Goal: Transaction & Acquisition: Purchase product/service

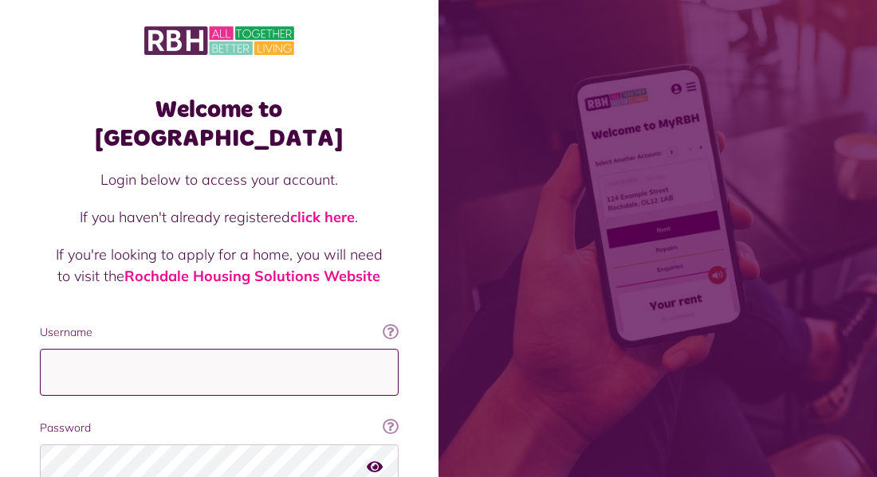
type input "**********"
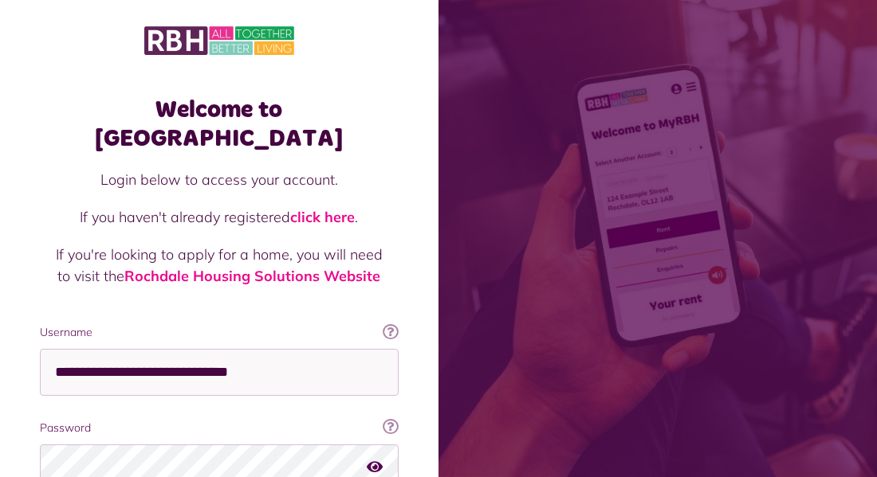
click at [416, 442] on div "Welcome to MyRBH Login below to access your account. If you haven't already reg…" at bounding box center [219, 320] width 438 height 641
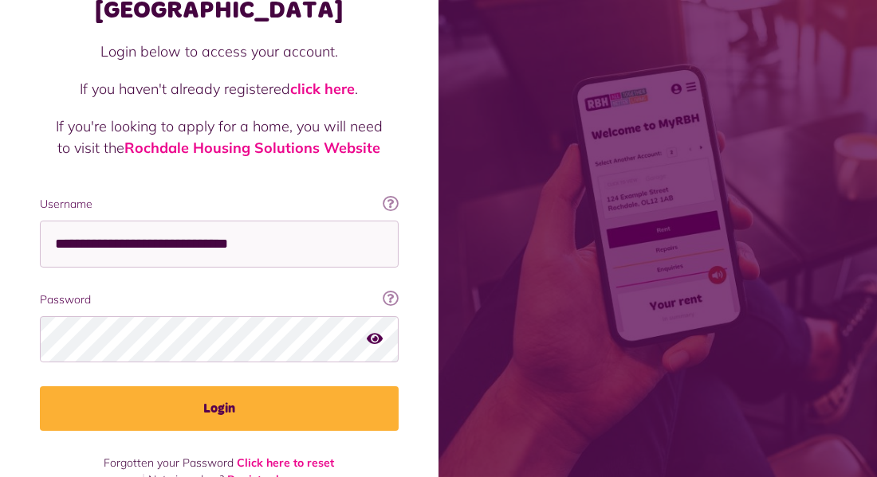
scroll to position [134, 0]
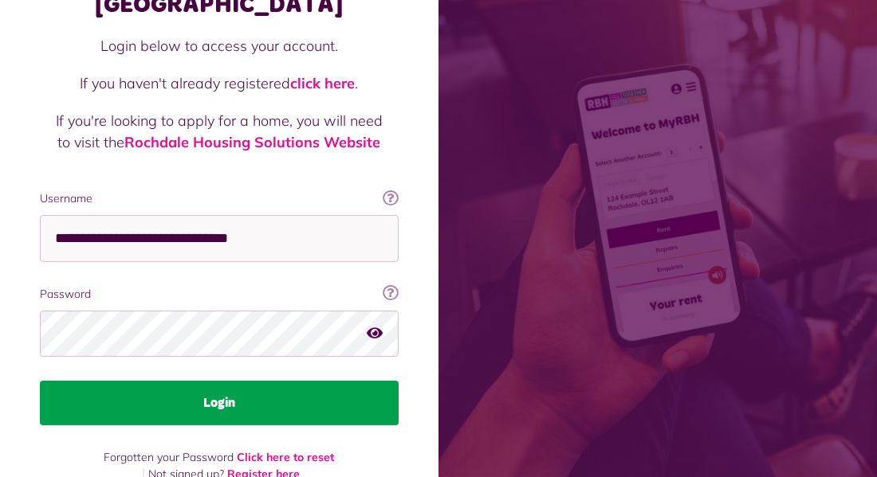
click at [217, 381] on button "Login" at bounding box center [219, 403] width 359 height 45
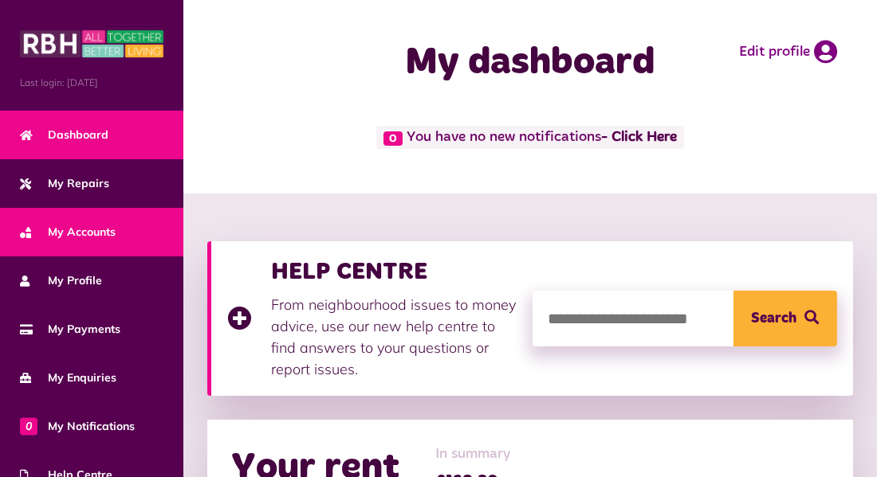
click at [147, 245] on link "My Accounts" at bounding box center [91, 232] width 183 height 49
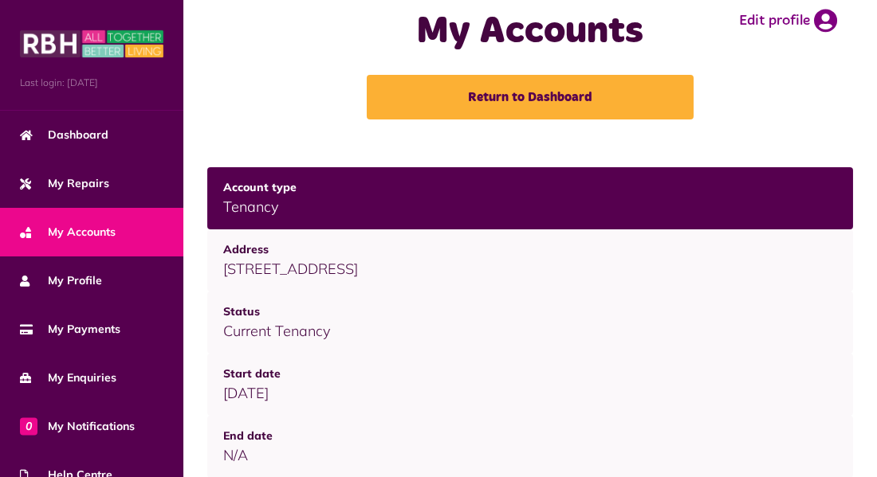
scroll to position [92, 0]
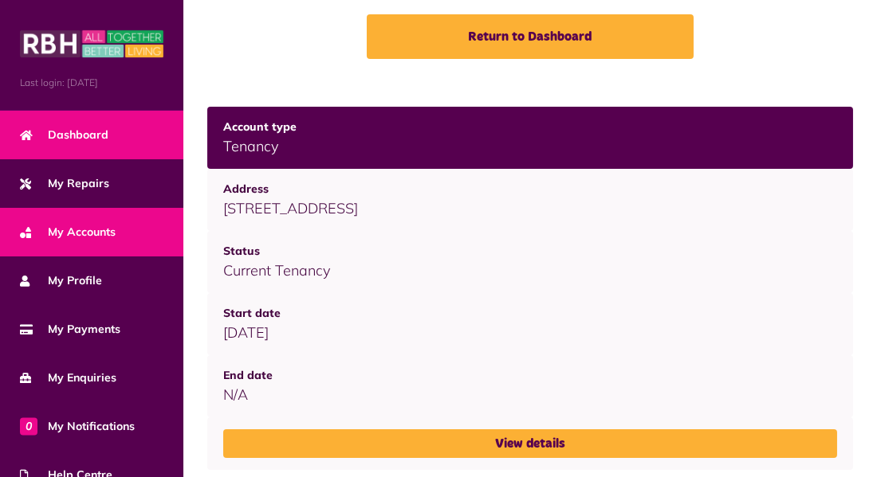
click at [90, 127] on span "Dashboard" at bounding box center [64, 135] width 88 height 17
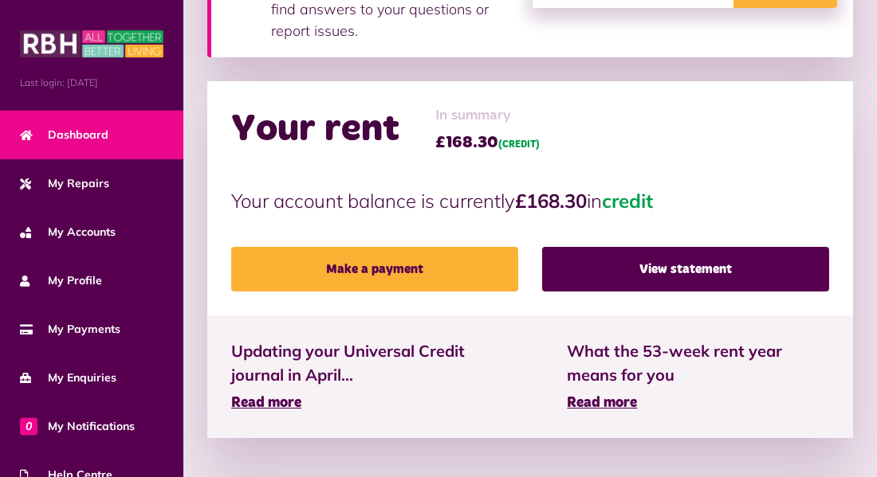
scroll to position [347, 0]
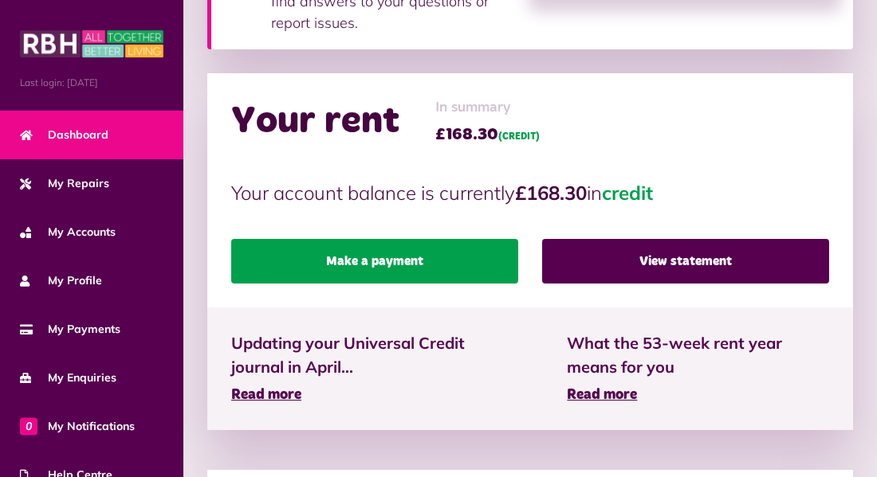
click at [341, 265] on link "Make a payment" at bounding box center [374, 261] width 287 height 45
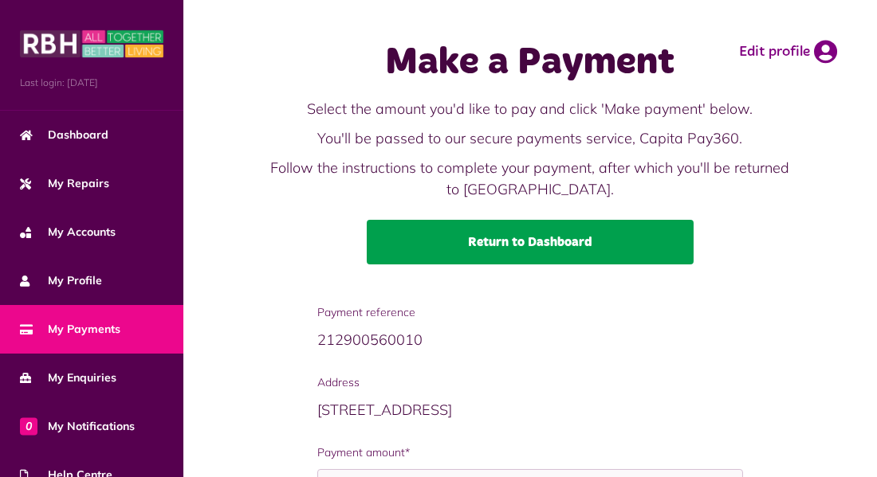
click at [544, 238] on link "Return to Dashboard" at bounding box center [530, 242] width 327 height 45
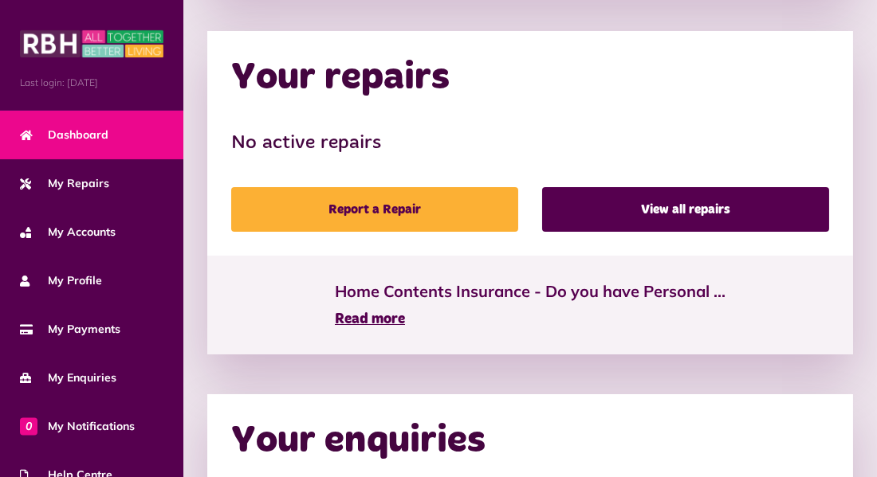
scroll to position [787, 0]
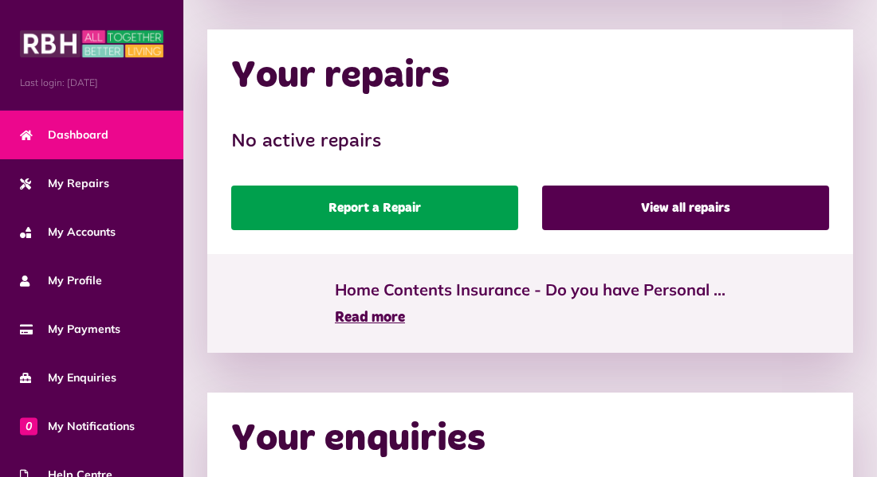
click at [383, 213] on link "Report a Repair" at bounding box center [374, 208] width 287 height 45
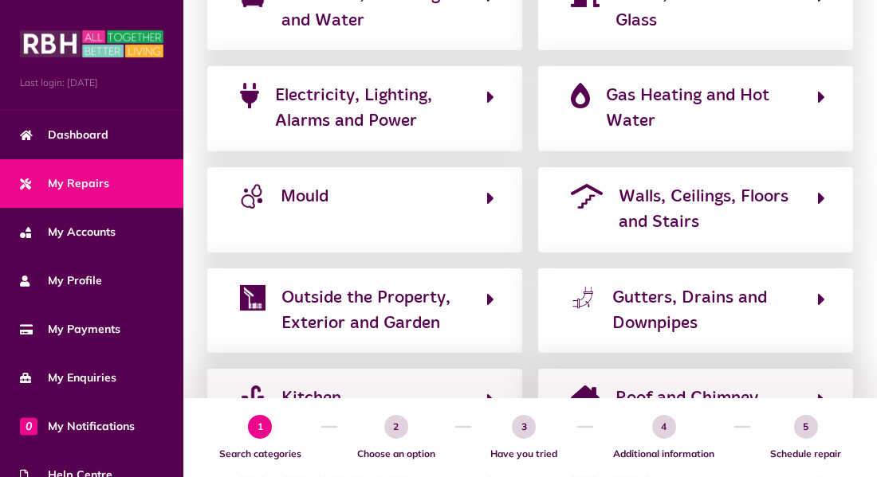
scroll to position [378, 0]
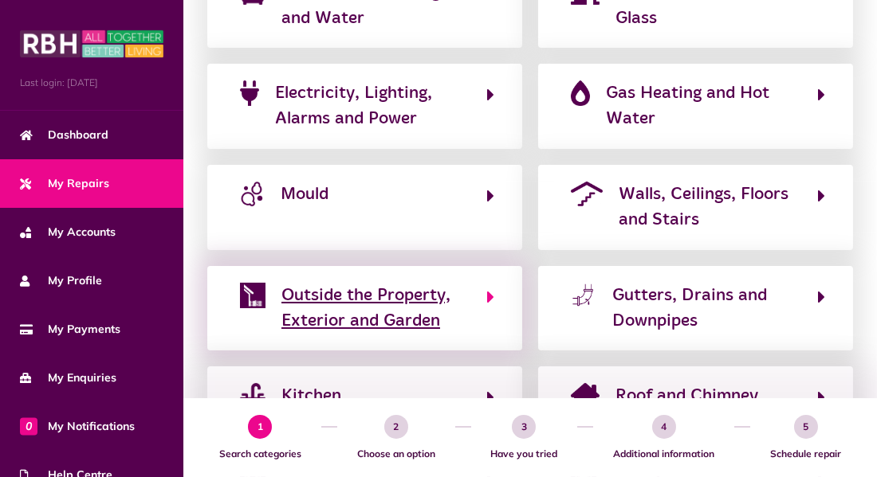
click at [302, 303] on span "Outside the Property, Exterior and Garden" at bounding box center [375, 309] width 189 height 52
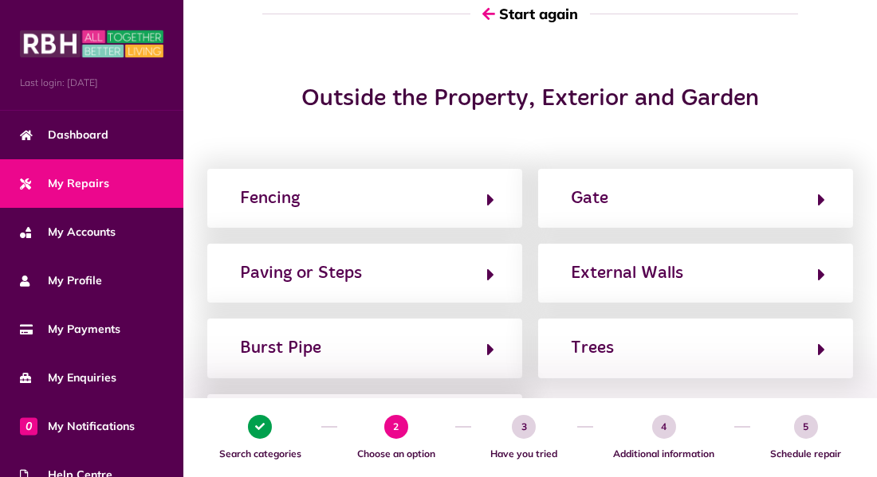
scroll to position [131, 0]
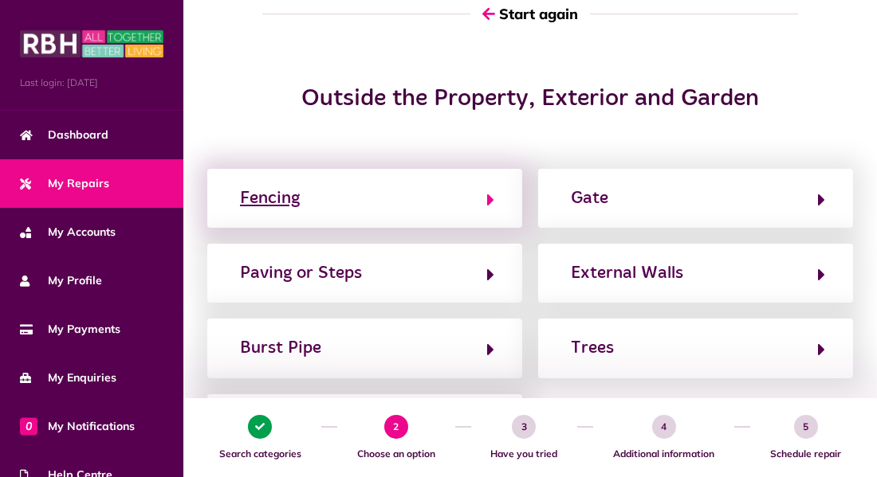
click at [485, 191] on button "Fencing" at bounding box center [364, 198] width 259 height 27
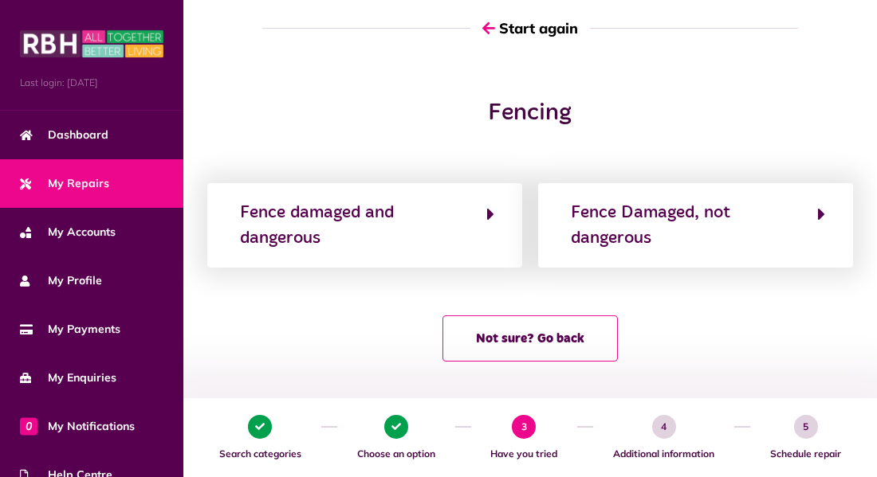
scroll to position [120, 0]
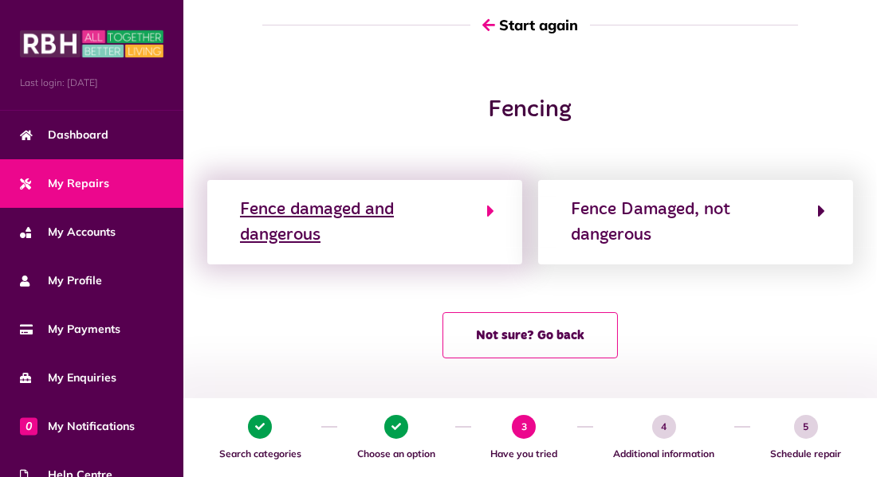
click at [465, 205] on div "Fence damaged and dangerous" at bounding box center [355, 223] width 230 height 52
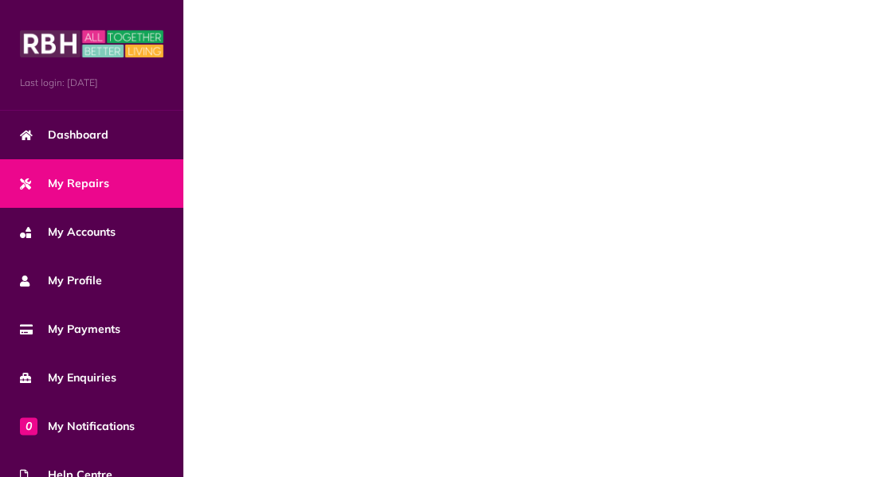
scroll to position [0, 0]
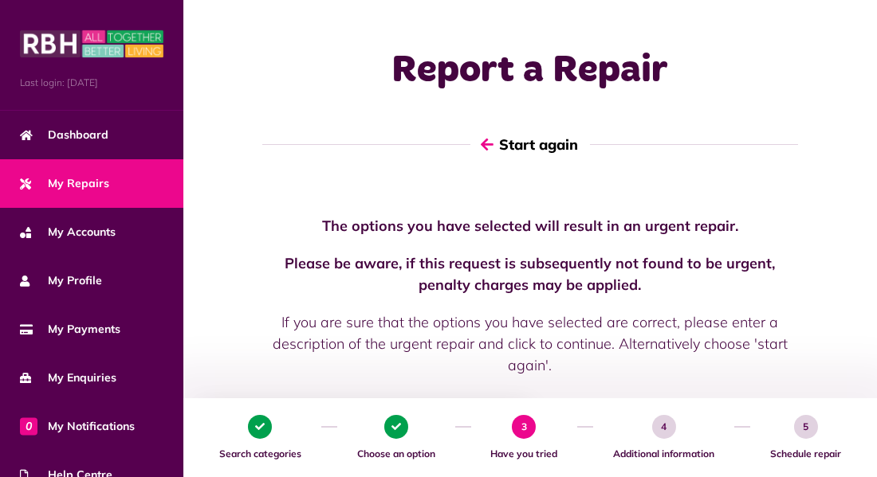
click at [508, 151] on button "Start again" at bounding box center [530, 144] width 120 height 45
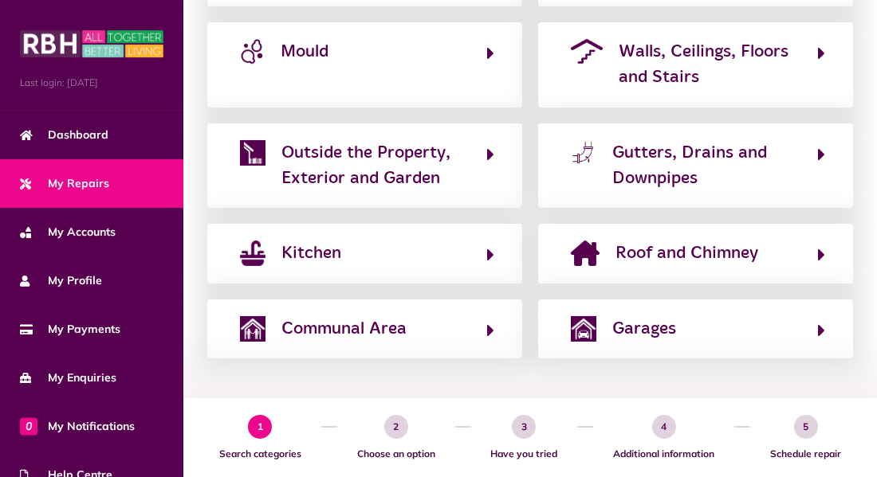
scroll to position [520, 0]
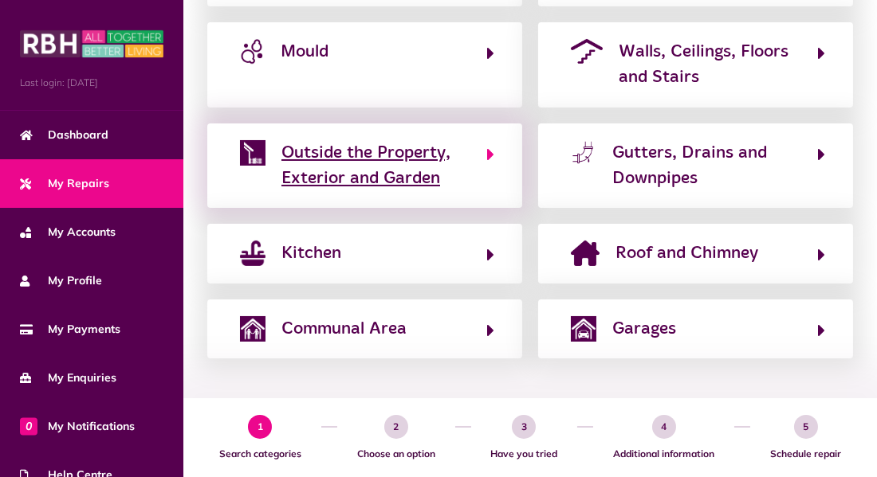
click at [493, 157] on icon "button" at bounding box center [490, 154] width 7 height 19
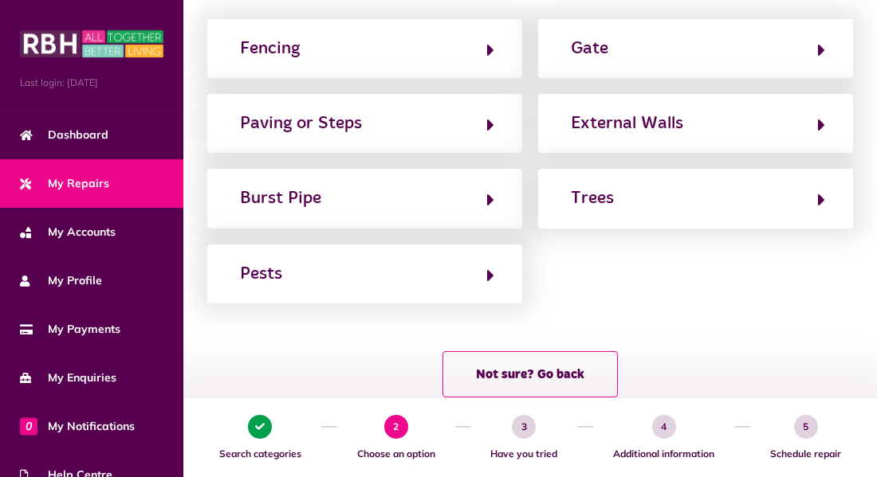
scroll to position [284, 0]
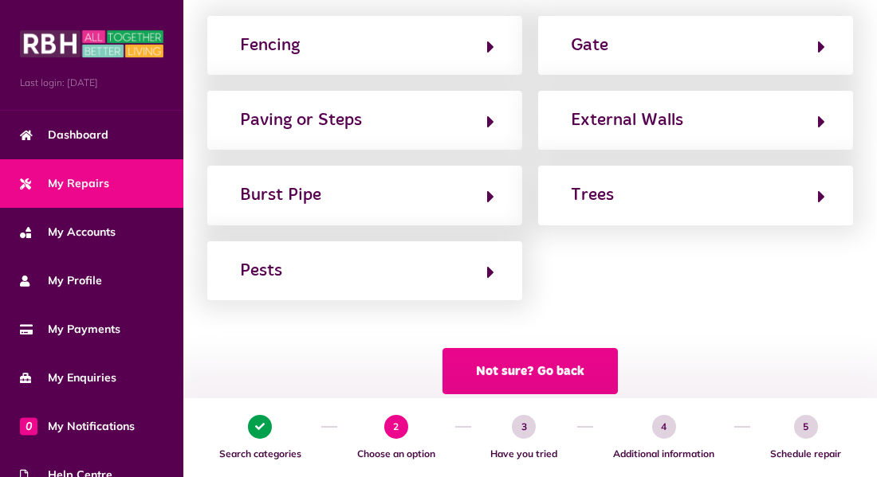
click at [531, 384] on button "Not sure? Go back" at bounding box center [529, 371] width 175 height 46
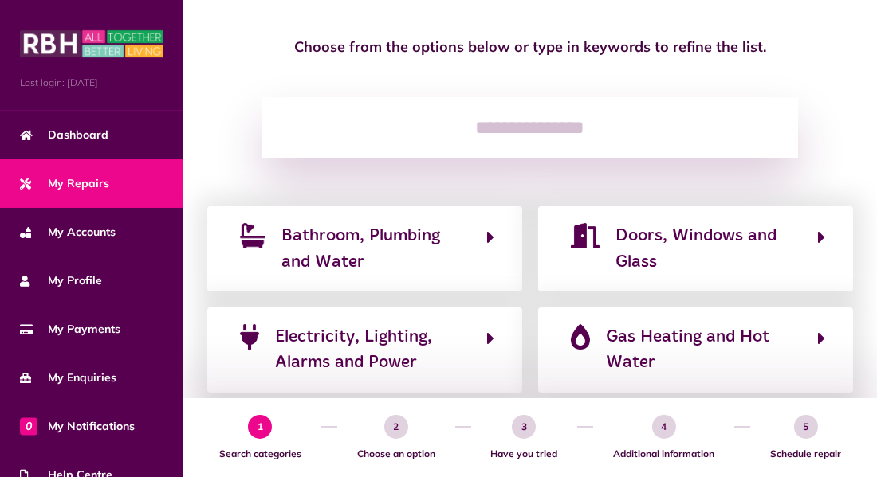
scroll to position [252, 0]
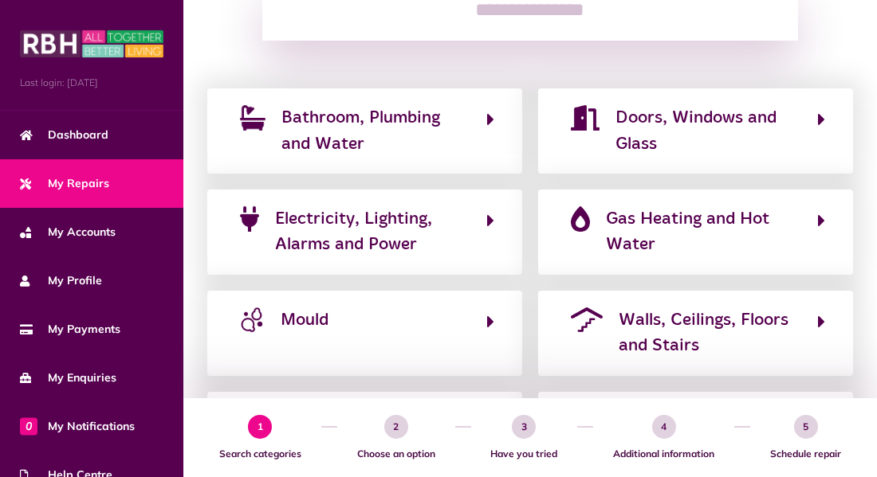
click at [523, 426] on span "3" at bounding box center [524, 427] width 24 height 24
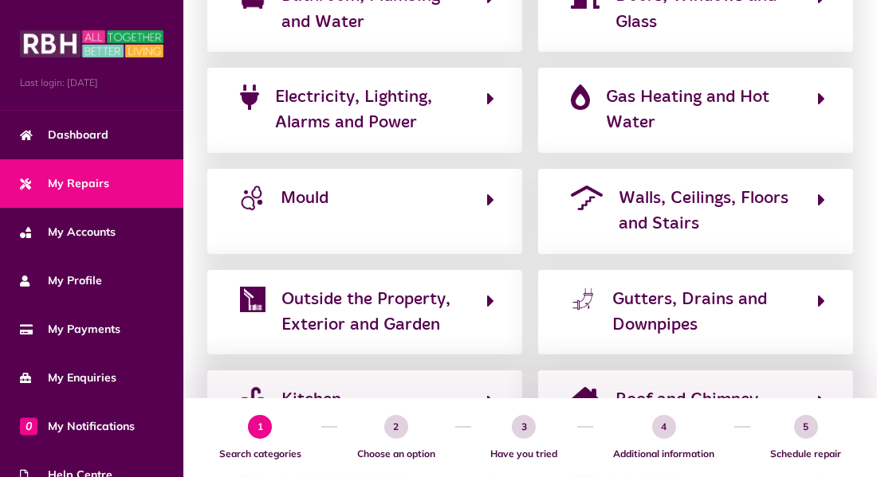
scroll to position [441, 0]
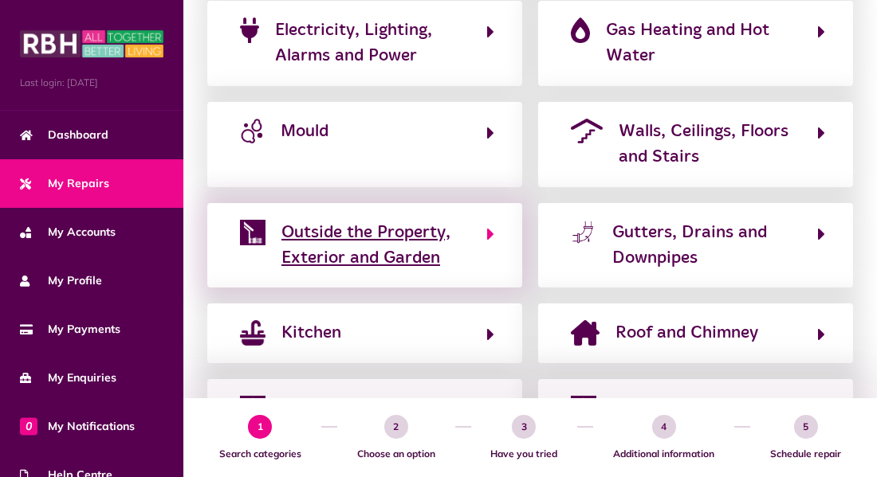
click at [484, 232] on button "Outside the Property, Exterior and Garden" at bounding box center [364, 245] width 259 height 53
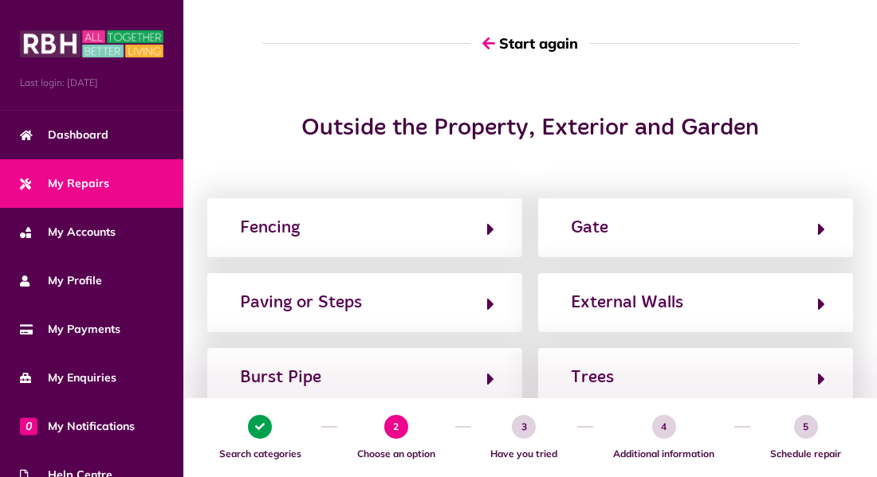
scroll to position [99, 0]
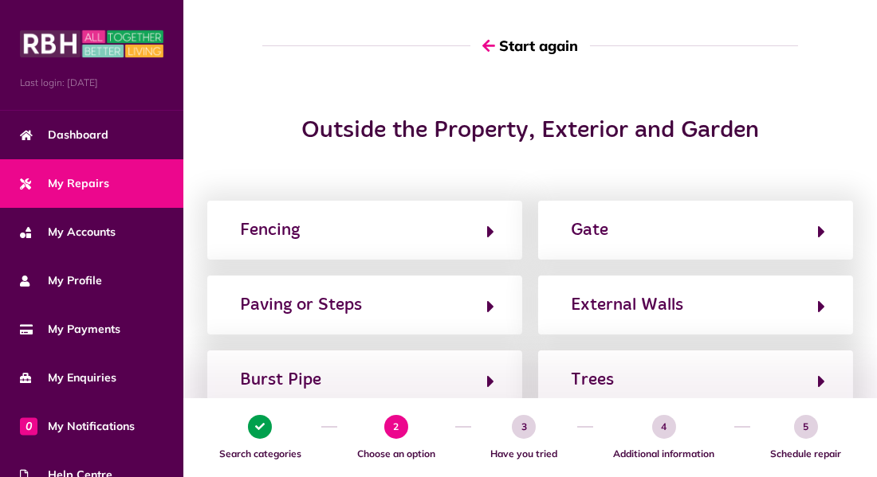
click at [129, 164] on link "My Repairs" at bounding box center [91, 183] width 183 height 49
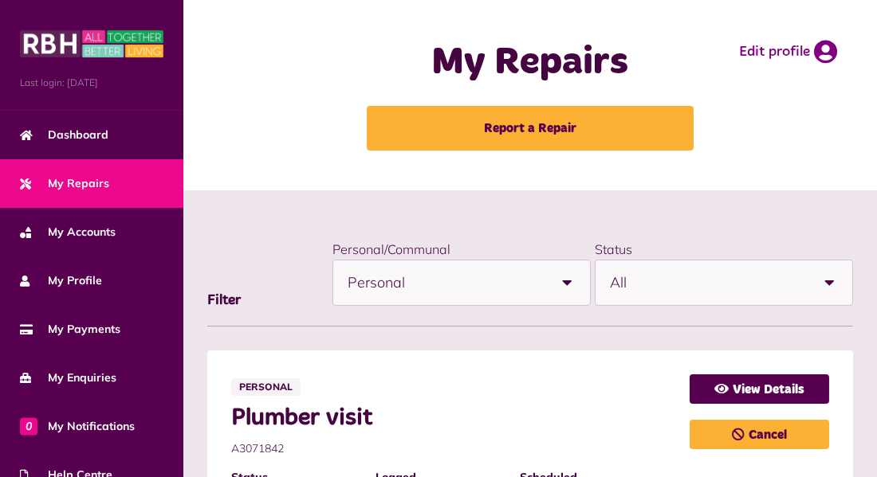
click at [826, 287] on b at bounding box center [829, 283] width 45 height 45
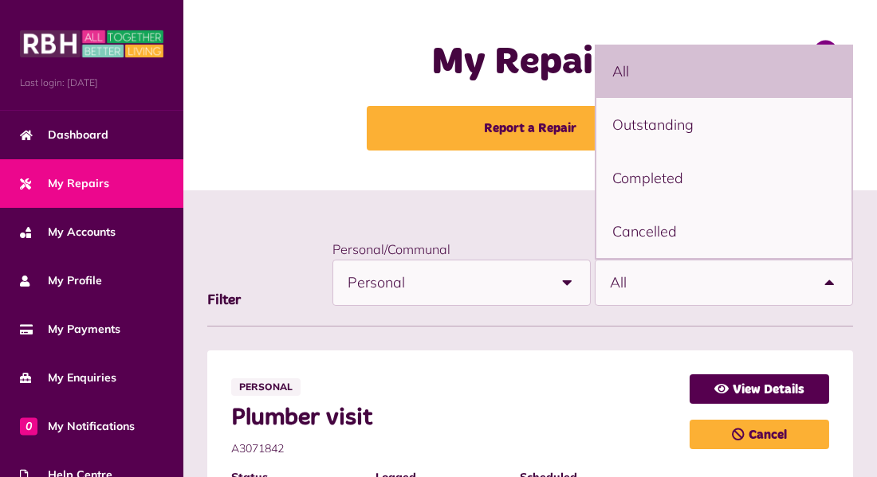
click at [828, 288] on b at bounding box center [829, 283] width 45 height 45
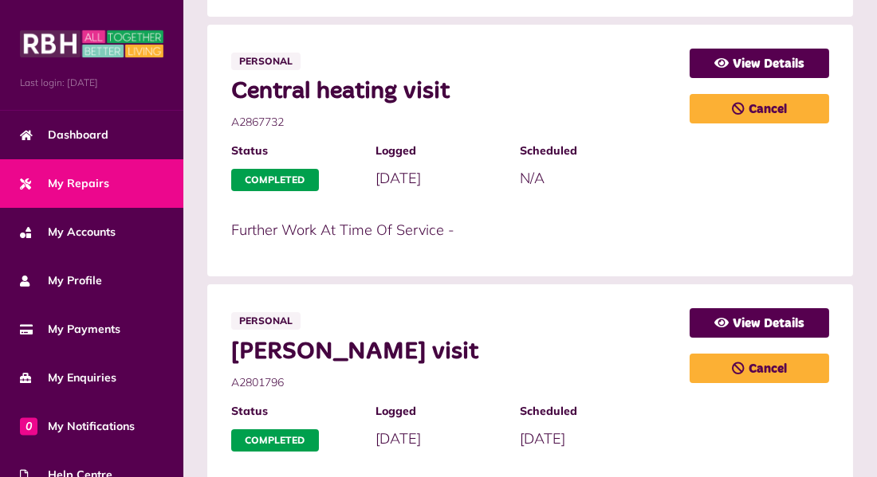
scroll to position [1419, 0]
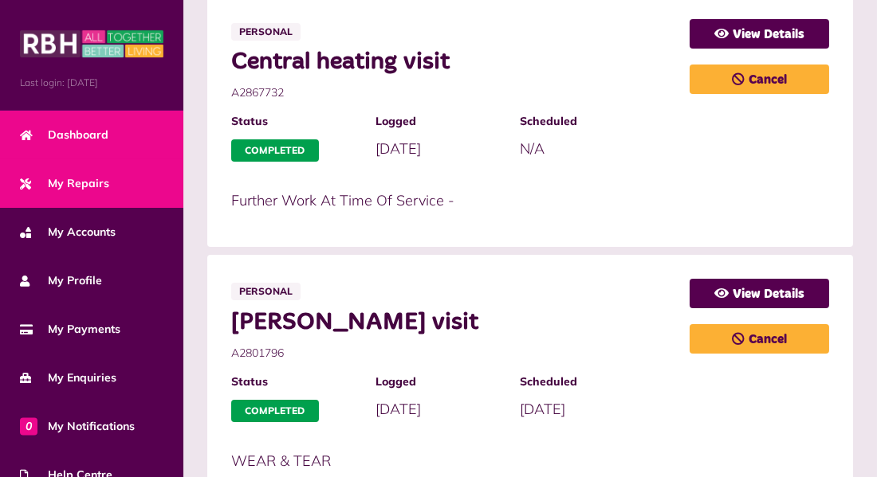
click at [92, 130] on span "Dashboard" at bounding box center [64, 135] width 88 height 17
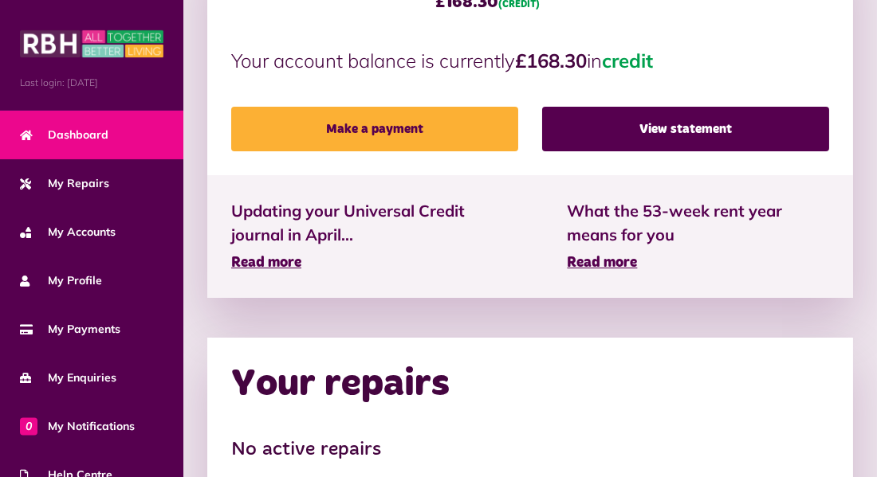
scroll to position [465, 0]
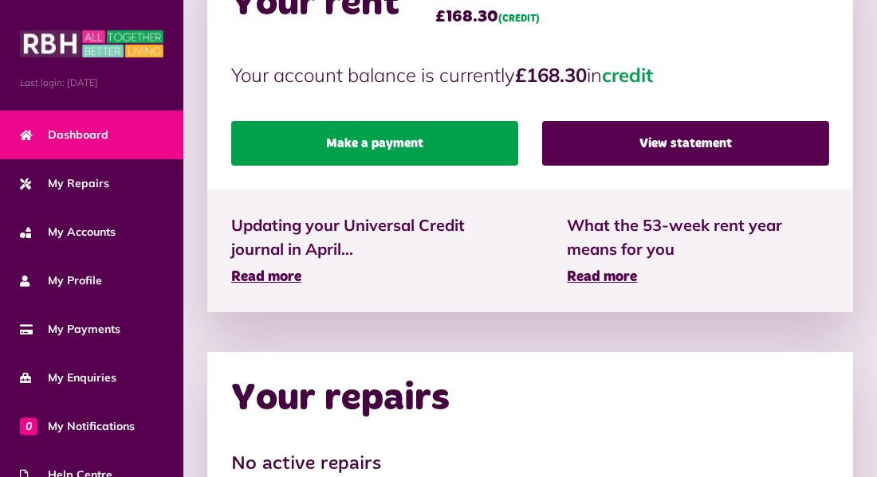
click at [368, 148] on link "Make a payment" at bounding box center [374, 143] width 287 height 45
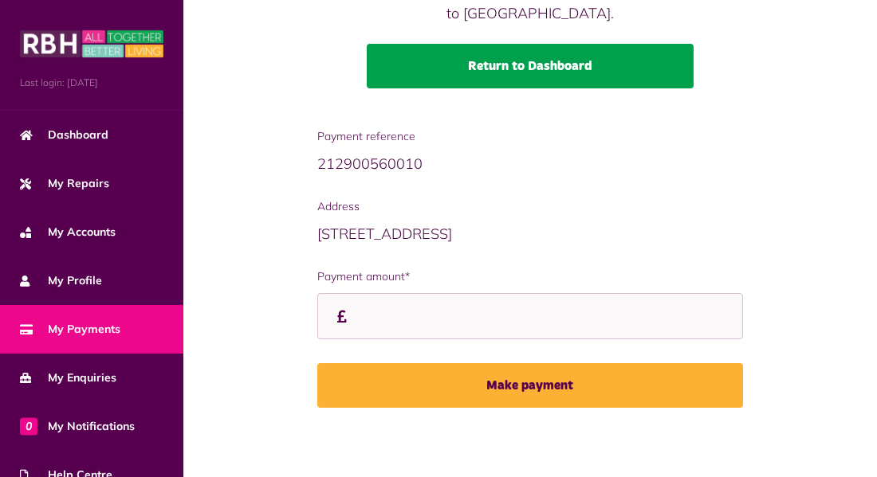
scroll to position [178, 0]
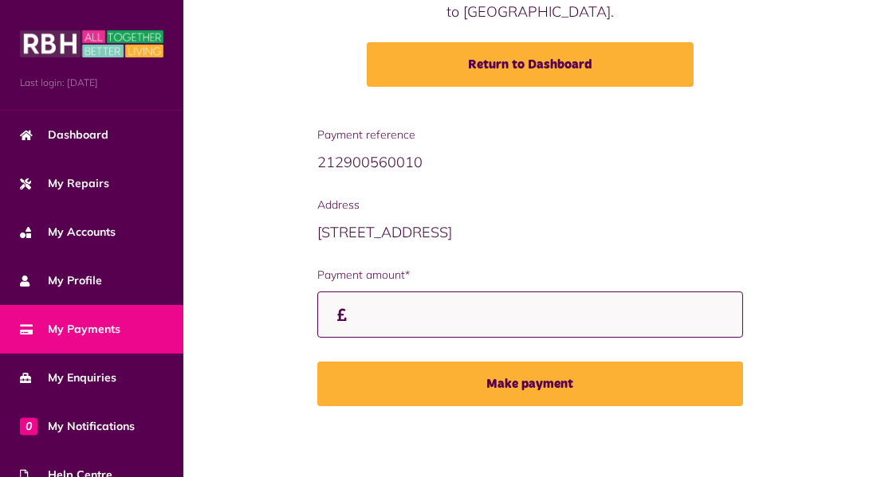
click at [350, 313] on input "Payment amount*" at bounding box center [529, 315] width 425 height 47
type input "*"
click at [350, 315] on input "Payment amount*" at bounding box center [529, 315] width 425 height 47
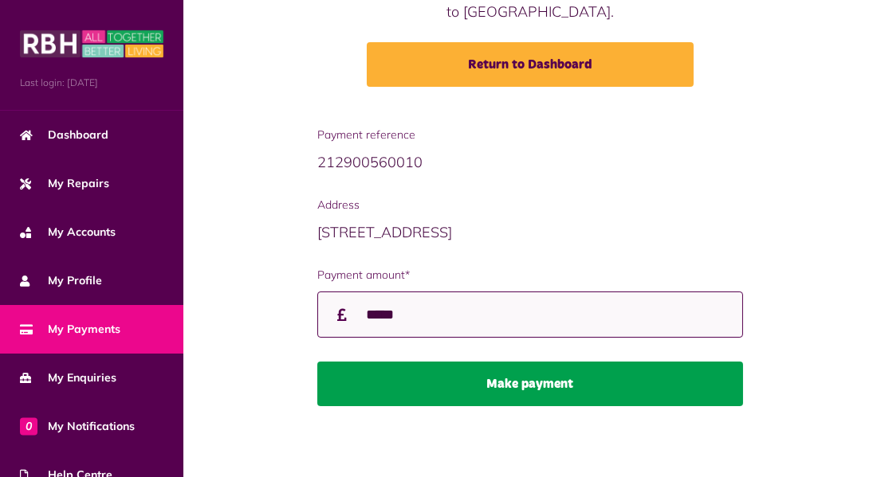
type input "*****"
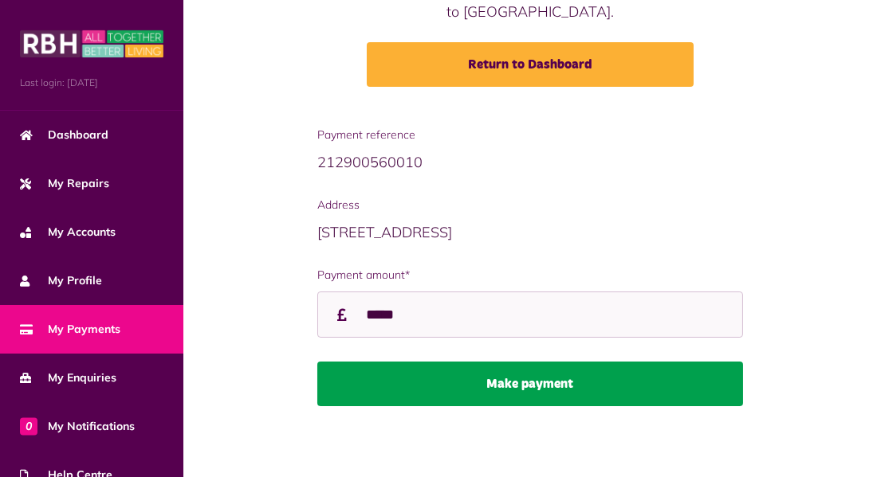
click at [465, 387] on button "Make payment" at bounding box center [529, 384] width 425 height 45
